Goal: Check status: Check status

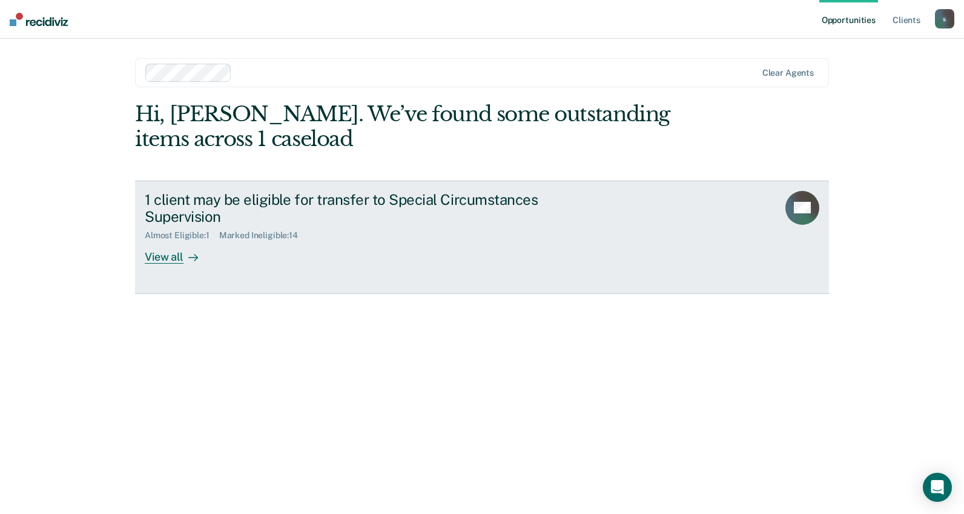
click at [371, 250] on div "1 client may be eligible for transfer to Special Circumstances Supervision Almo…" at bounding box center [372, 227] width 454 height 73
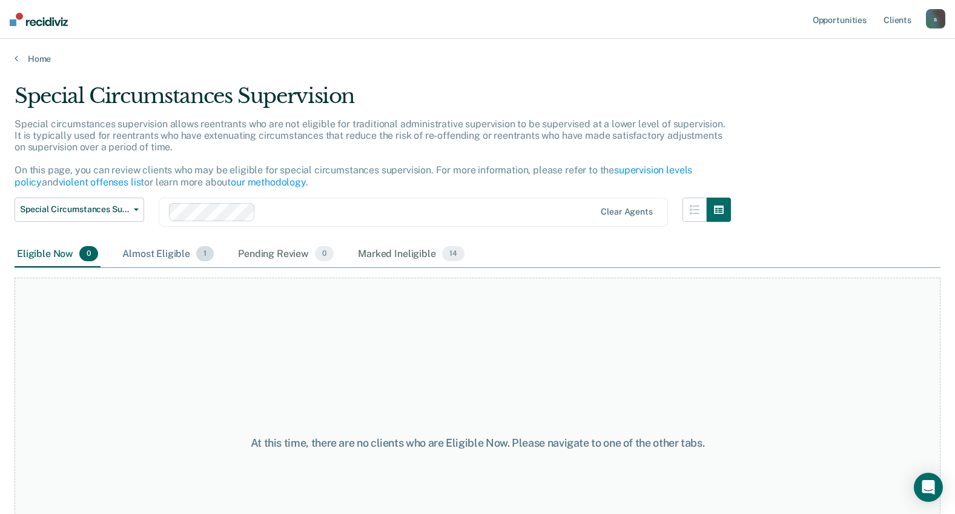
click at [167, 261] on div "Almost Eligible 1" at bounding box center [168, 254] width 96 height 27
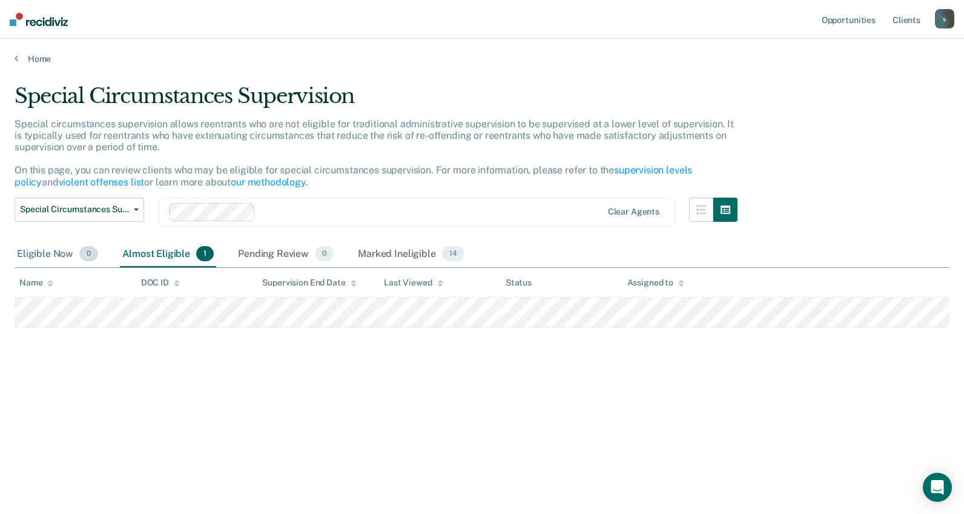
click at [24, 253] on div "Eligible Now 0" at bounding box center [58, 254] width 86 height 27
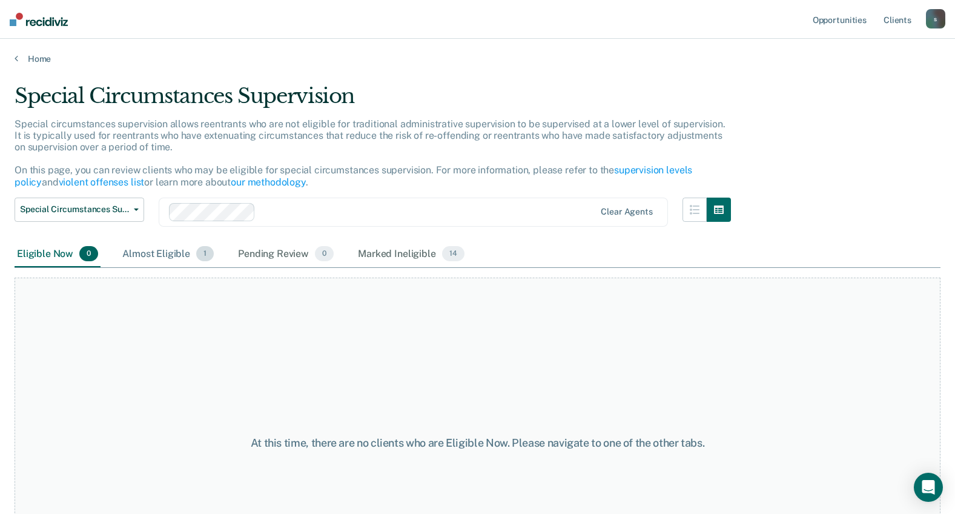
click at [179, 247] on div "Almost Eligible 1" at bounding box center [168, 254] width 96 height 27
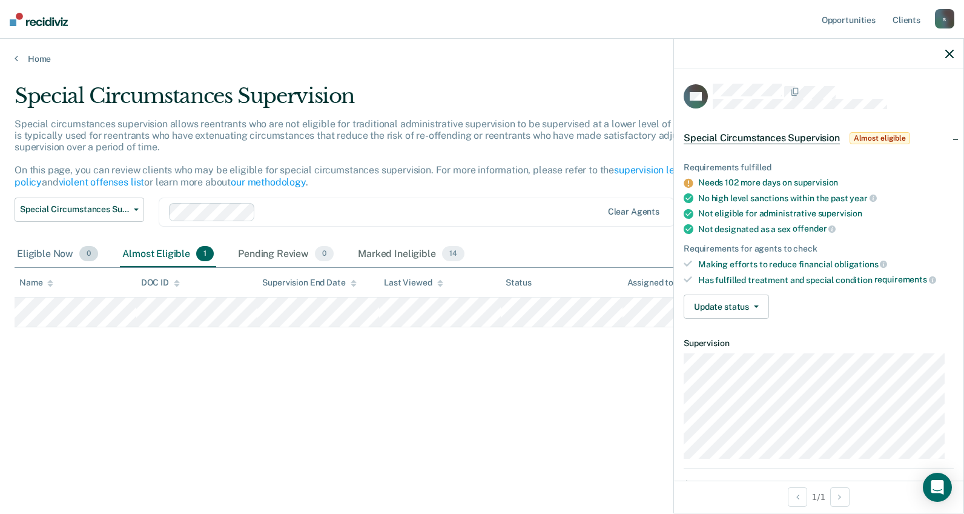
click at [78, 262] on div "Eligible Now 0" at bounding box center [58, 254] width 86 height 27
